Goal: Transaction & Acquisition: Obtain resource

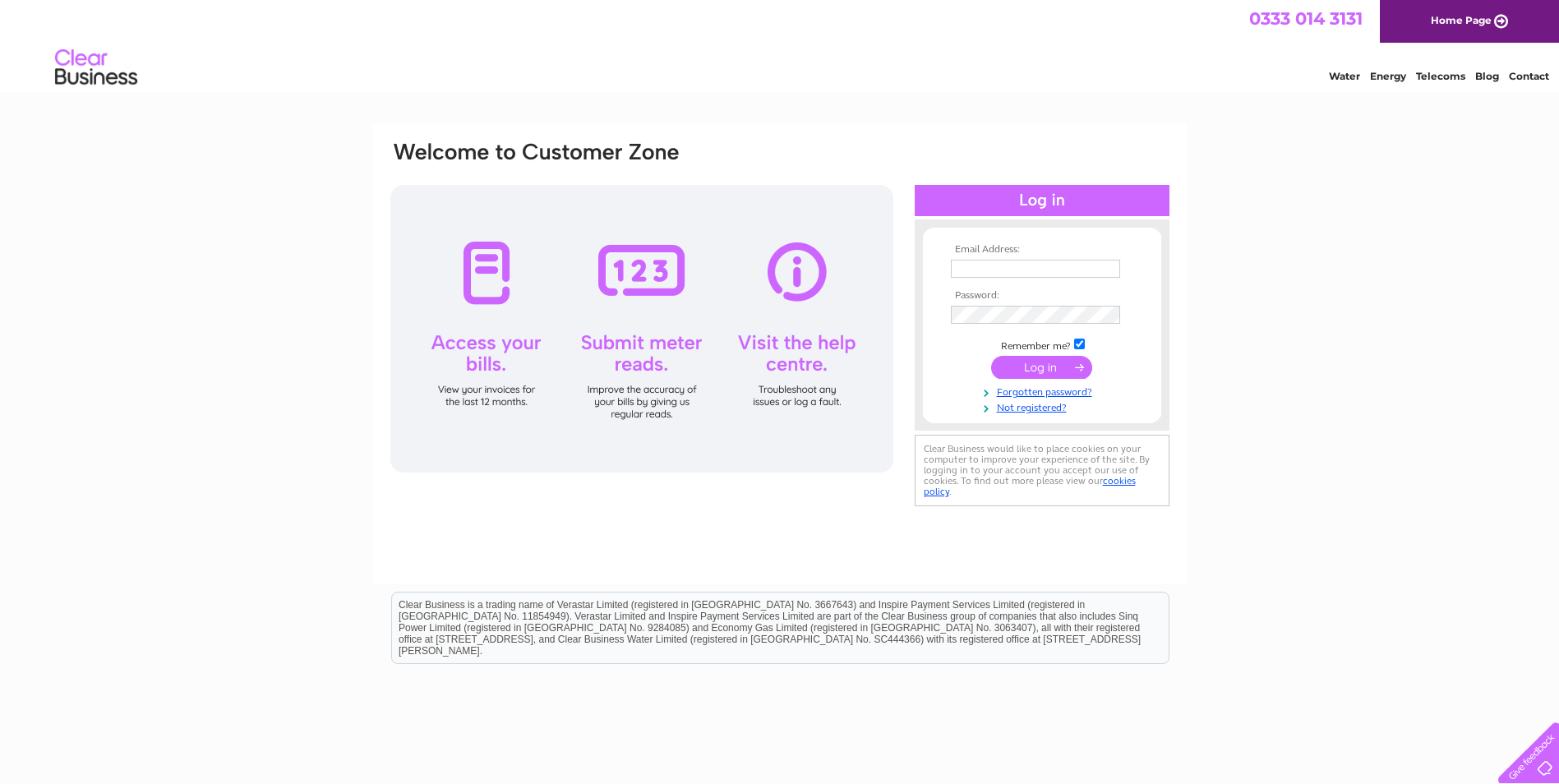
type input "lynn.rawcliffe1@btinternet.com"
click at [1061, 368] on input "submit" at bounding box center [1041, 368] width 101 height 23
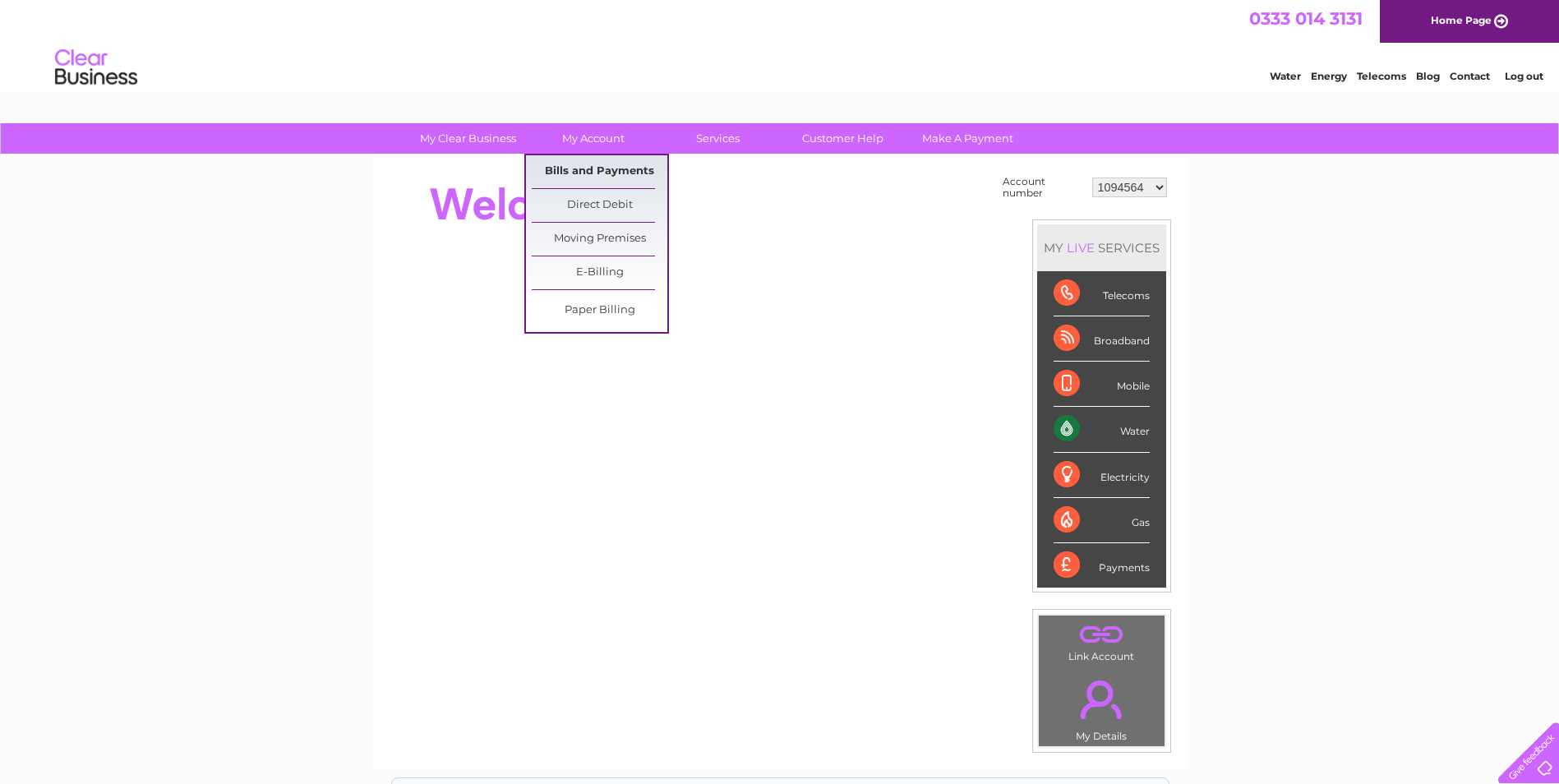
click at [588, 172] on link "Bills and Payments" at bounding box center [600, 172] width 135 height 33
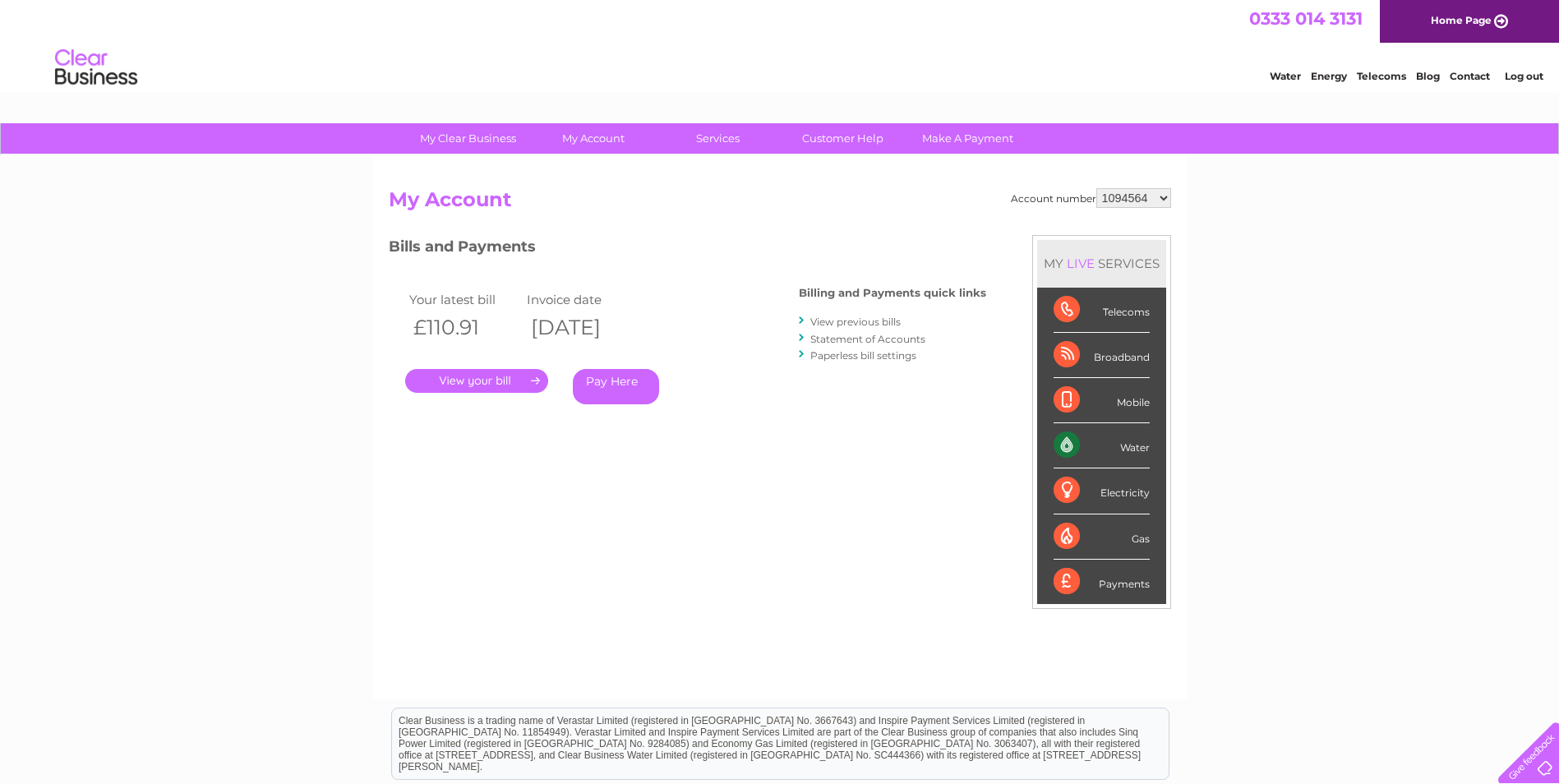
click at [1154, 192] on select "1094564 1156919 30271864" at bounding box center [1133, 198] width 74 height 19
select select "1156919"
click at [1096, 188] on select "1094564 1156919 30271864" at bounding box center [1133, 198] width 74 height 19
click at [472, 378] on link "." at bounding box center [477, 380] width 143 height 24
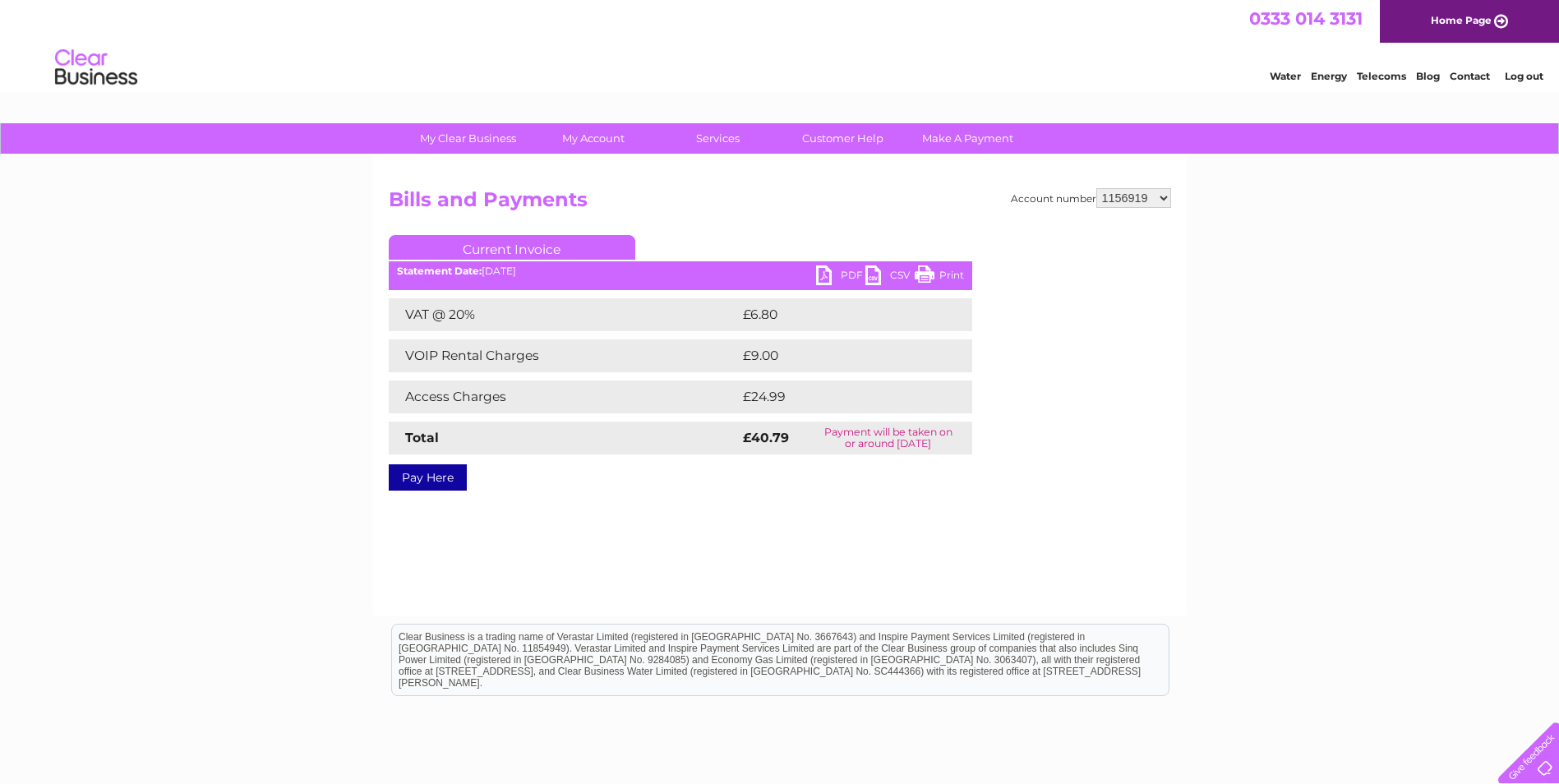
click at [835, 275] on link "PDF" at bounding box center [840, 277] width 49 height 24
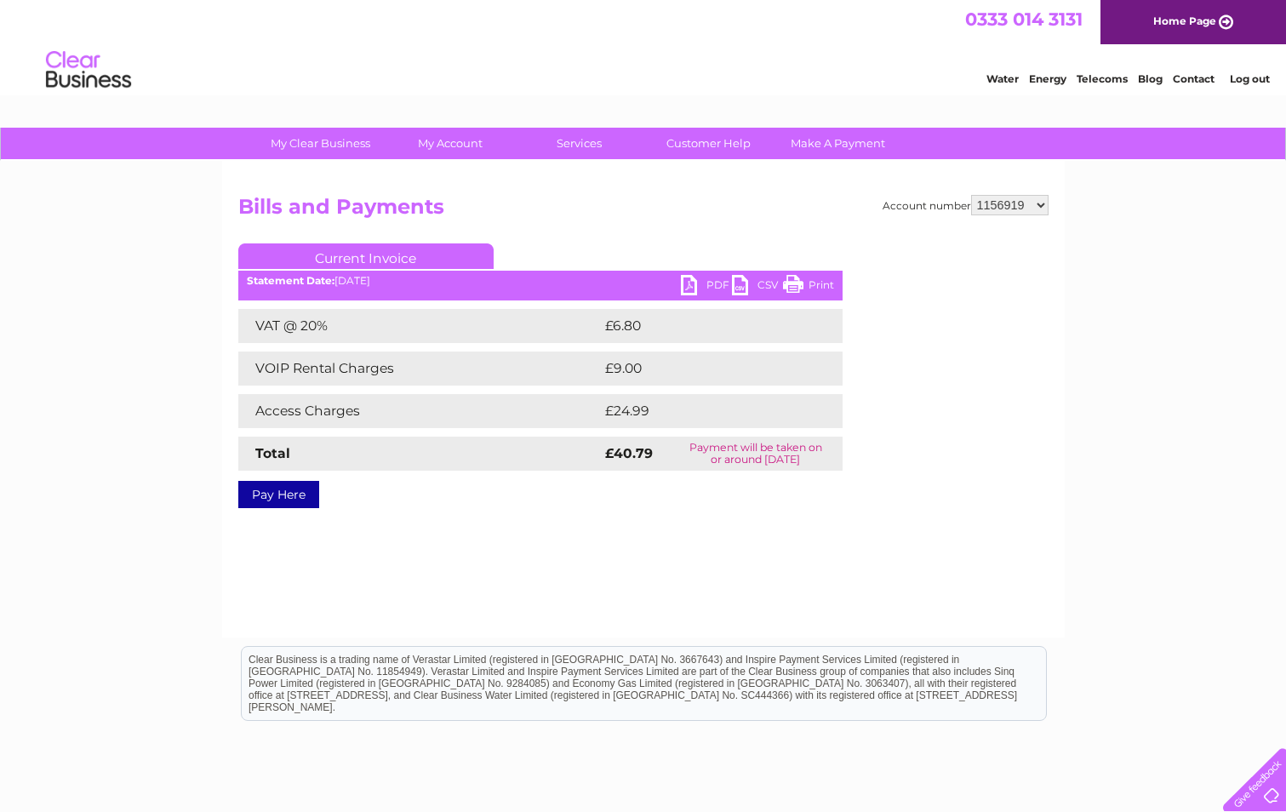
click at [1034, 199] on select "1094564 1156919 30271864" at bounding box center [1009, 205] width 77 height 20
select select "30271864"
click at [971, 195] on select "1094564 1156919 30271864" at bounding box center [1009, 205] width 77 height 20
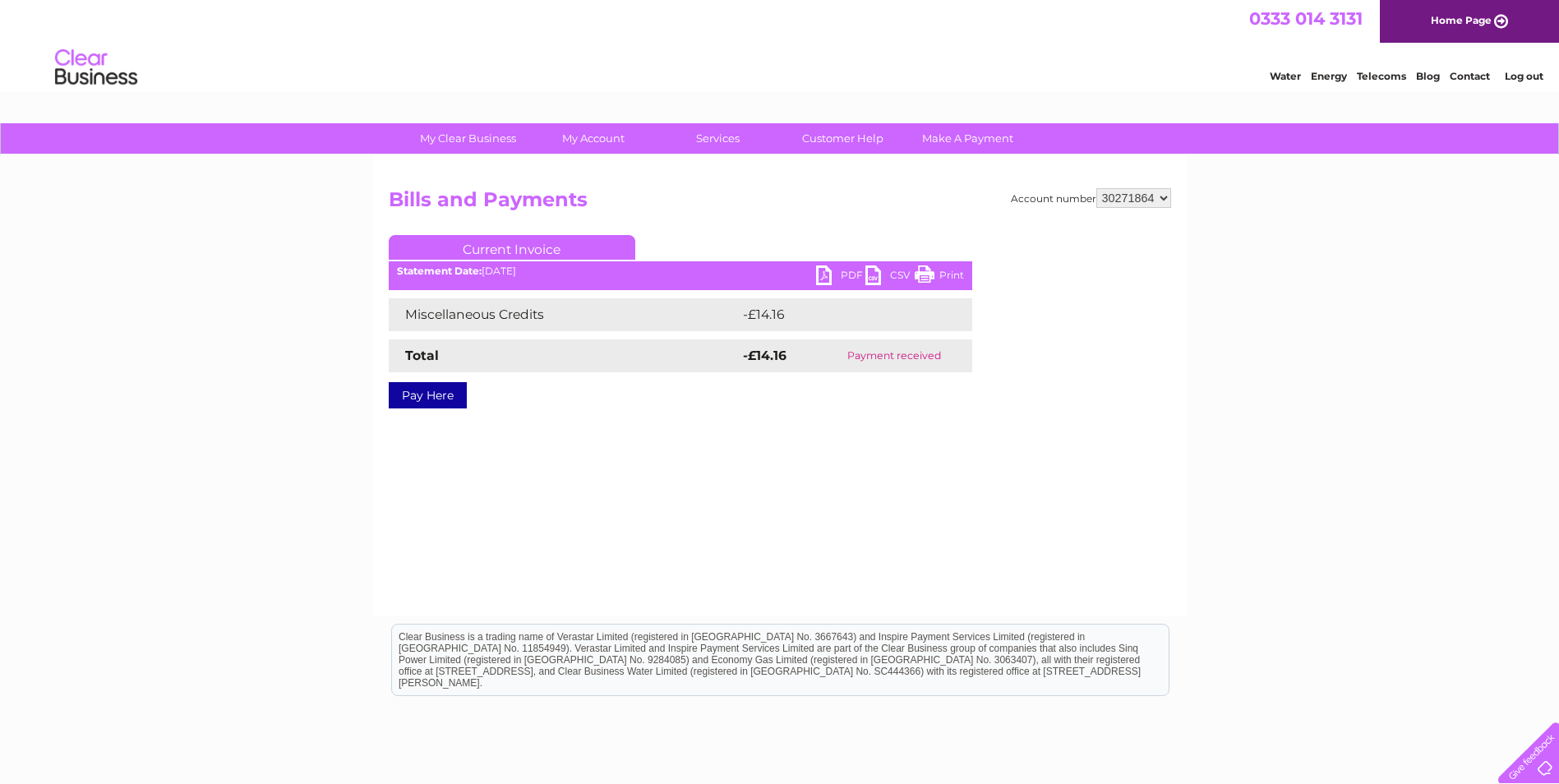
click at [842, 273] on link "PDF" at bounding box center [840, 277] width 49 height 24
click at [1162, 198] on select "1094564 1156919 30271864" at bounding box center [1133, 198] width 74 height 19
select select "1094564"
click at [1096, 188] on select "1094564 1156919 30271864" at bounding box center [1133, 198] width 74 height 19
